Goal: Task Accomplishment & Management: Manage account settings

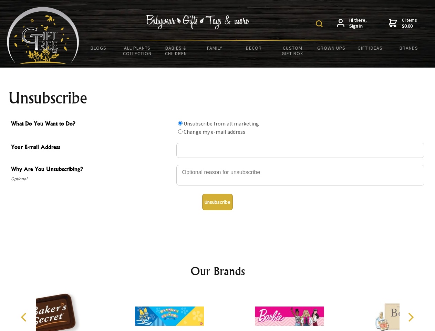
click at [321, 24] on img at bounding box center [319, 23] width 7 height 7
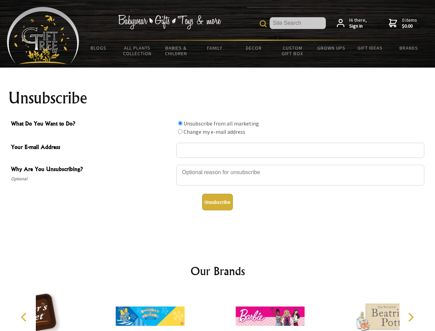
click at [218, 164] on div at bounding box center [300, 176] width 248 height 24
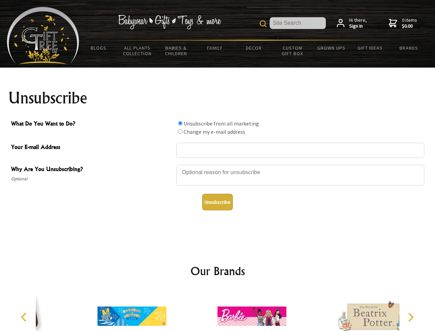
click at [180, 123] on input "What Do You Want to Do?" at bounding box center [180, 123] width 4 height 4
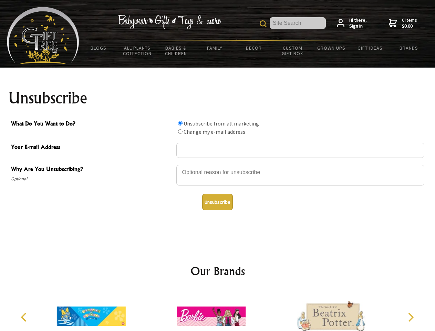
click at [180, 131] on input "What Do You Want to Do?" at bounding box center [180, 131] width 4 height 4
radio input "true"
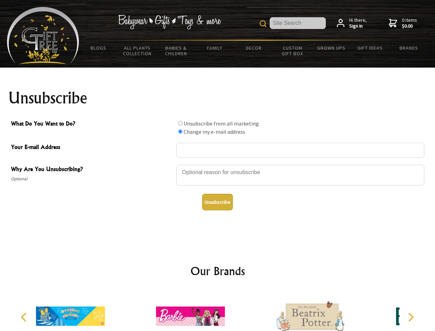
click at [217, 202] on button "Unsubscribe" at bounding box center [217, 202] width 31 height 17
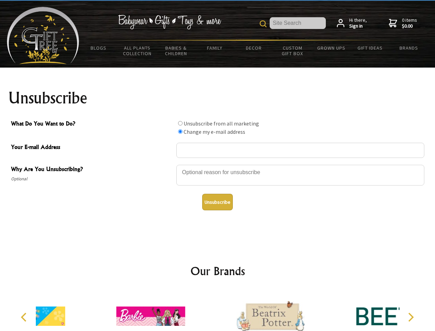
click at [25, 317] on icon "Previous" at bounding box center [24, 317] width 9 height 9
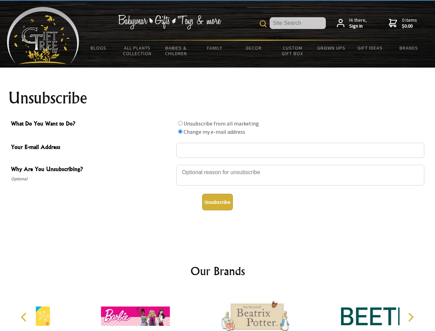
click at [411, 317] on icon "Next" at bounding box center [410, 317] width 9 height 9
